Goal: Task Accomplishment & Management: Manage account settings

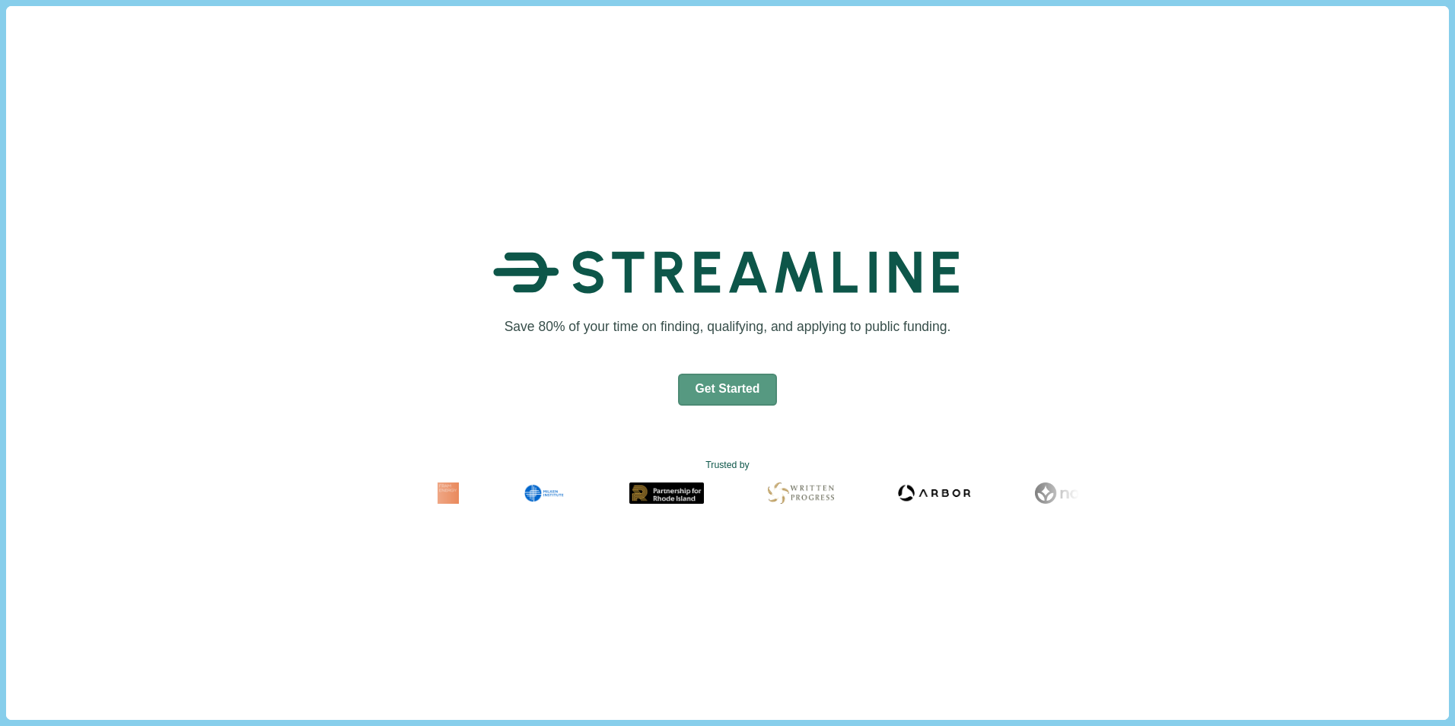
click at [745, 381] on button "Get Started" at bounding box center [728, 390] width 100 height 32
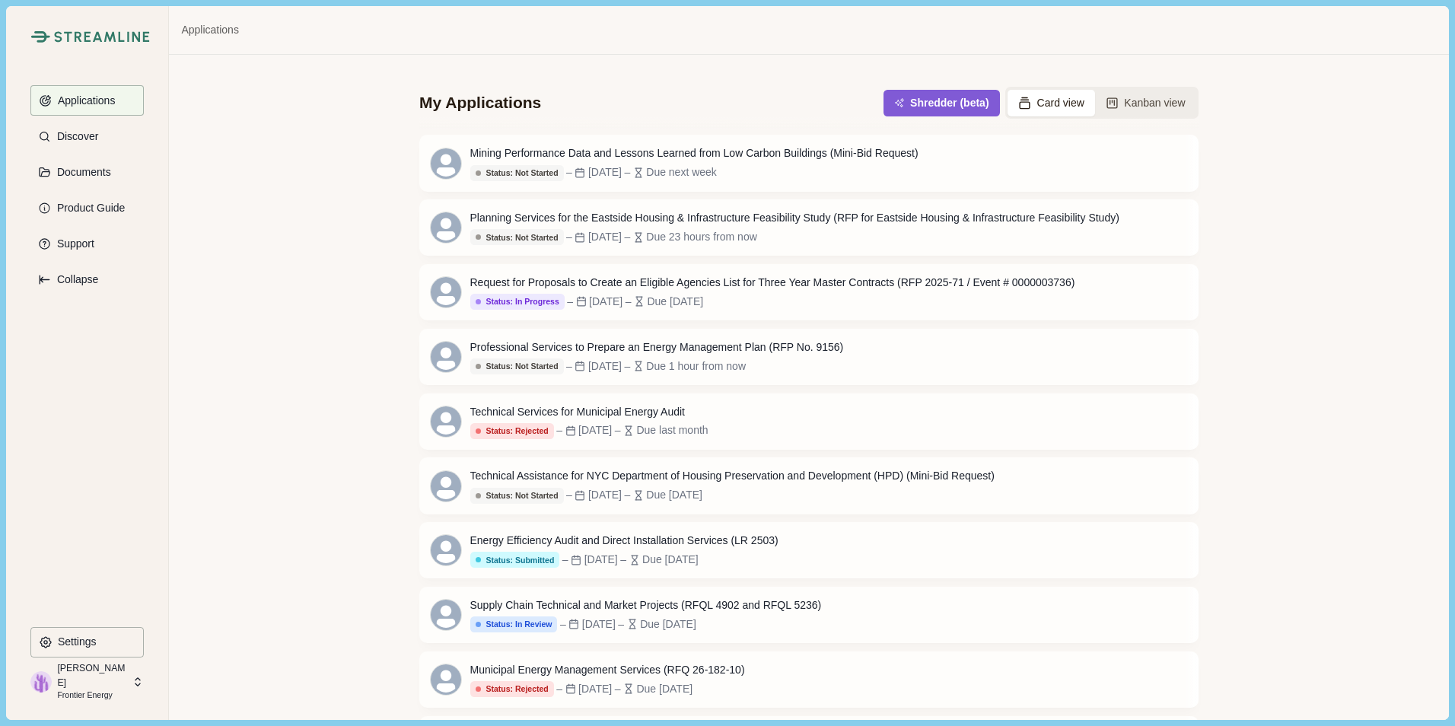
click at [1345, 360] on div "My Applications Shredder (beta) Card view Kanban view Mining Performance Data a…" at bounding box center [808, 387] width 1279 height 664
click at [716, 157] on div "Mining Performance Data and Lessons Learned from Low Carbon Buildings (Mini-Bid…" at bounding box center [694, 153] width 448 height 16
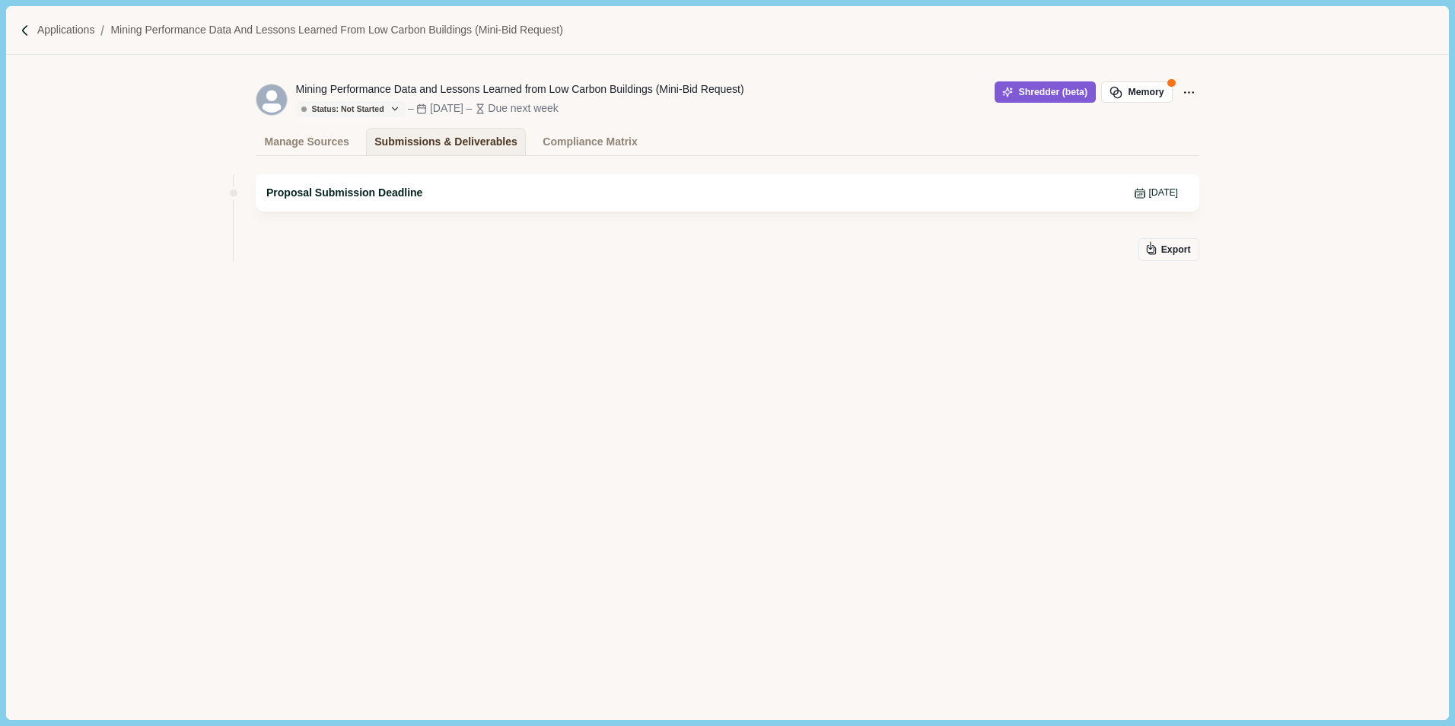
click at [698, 196] on div "Proposal Submission Deadline [DATE]" at bounding box center [727, 193] width 922 height 16
click at [315, 147] on div "Manage Sources" at bounding box center [307, 142] width 84 height 27
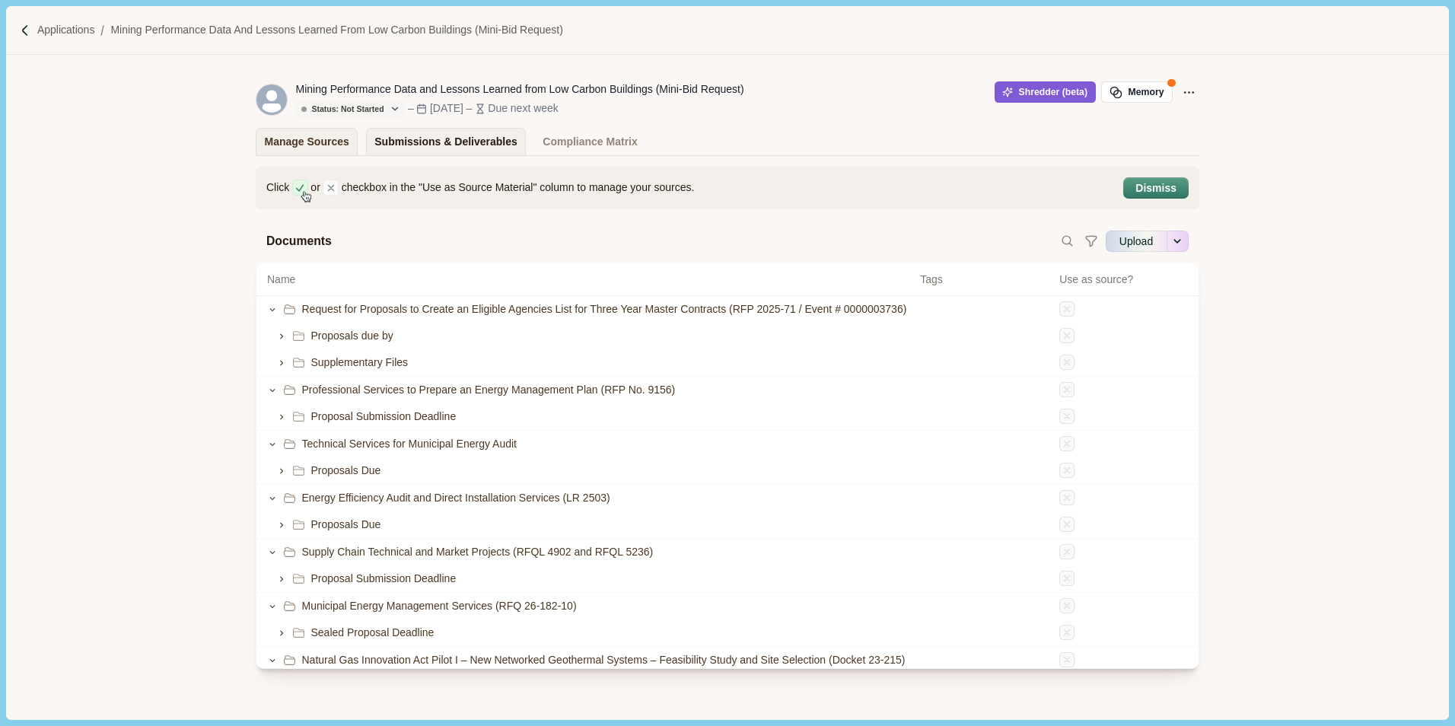
click at [421, 148] on div "Submissions & Deliverables" at bounding box center [445, 142] width 143 height 27
